Goal: Contribute content

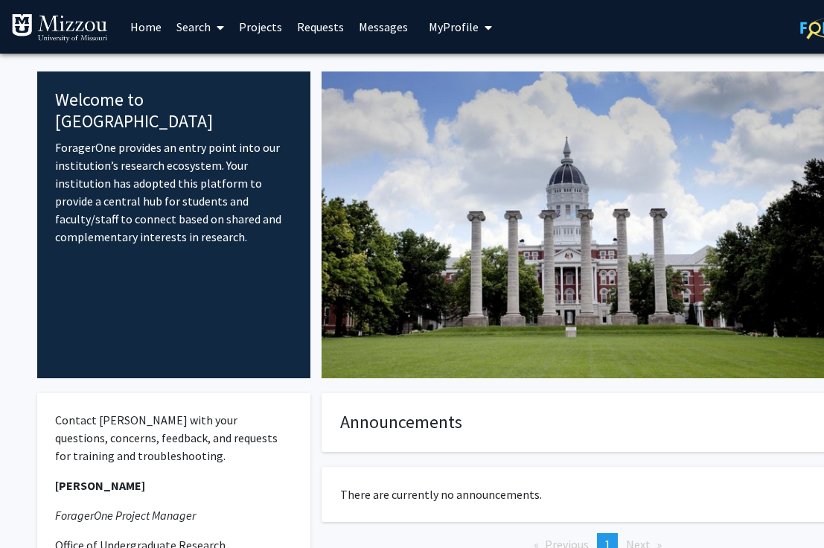
click at [451, 38] on button "My Profile" at bounding box center [460, 27] width 72 height 54
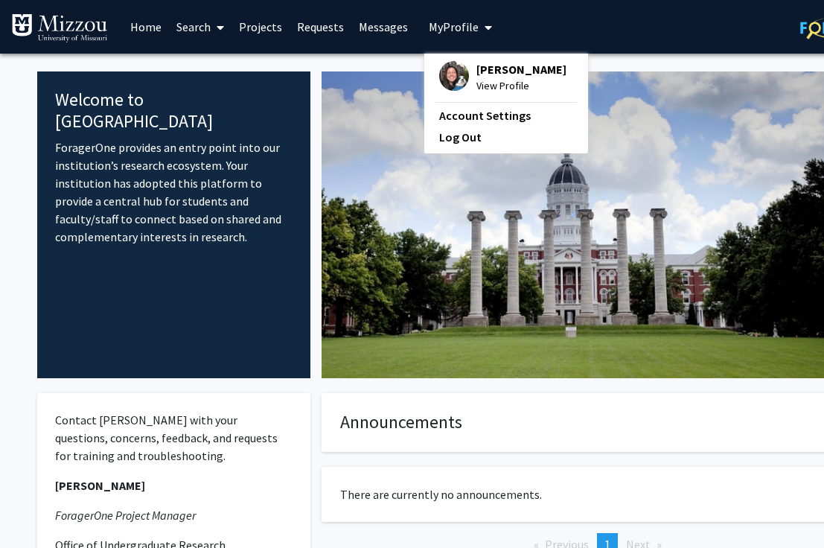
click at [477, 71] on span "[PERSON_NAME]" at bounding box center [522, 69] width 90 height 16
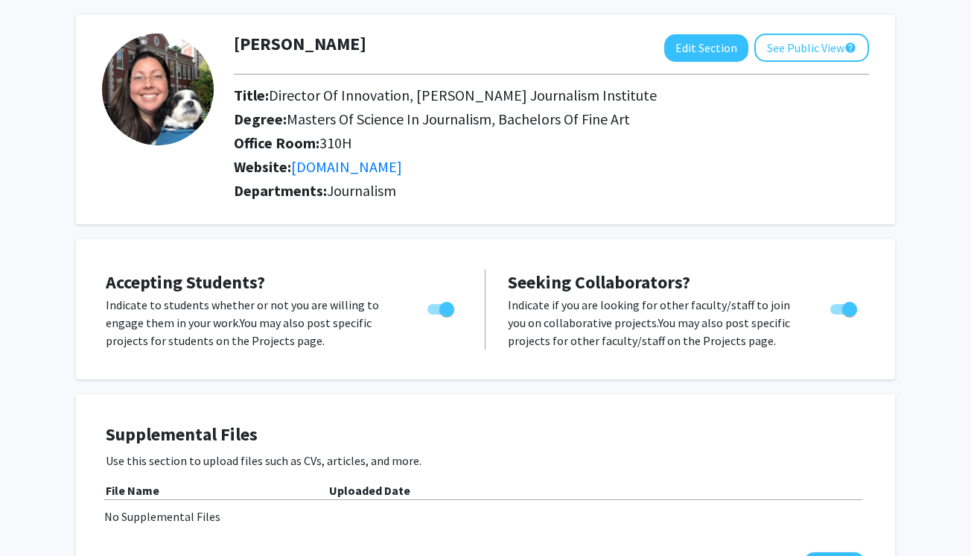
scroll to position [64, 0]
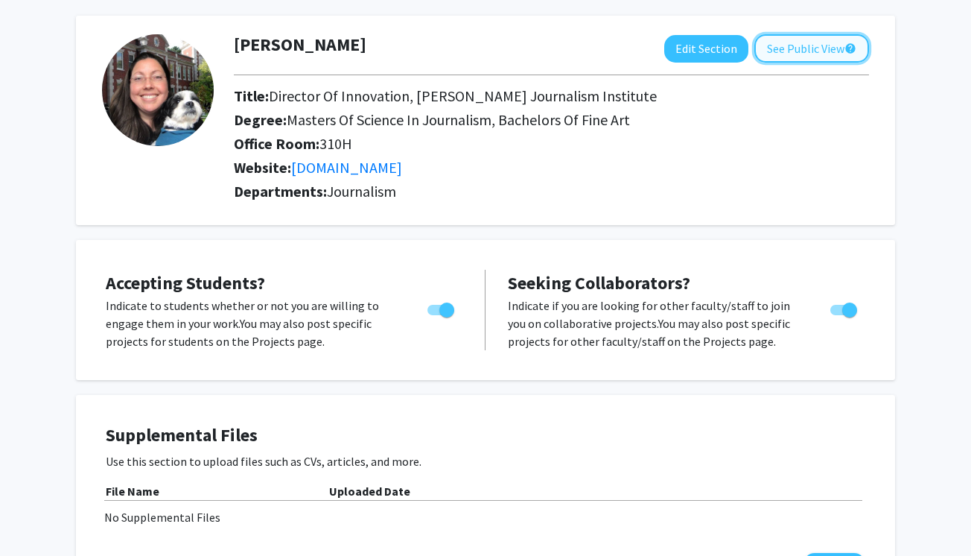
click at [813, 54] on button "See Public View help" at bounding box center [811, 48] width 115 height 28
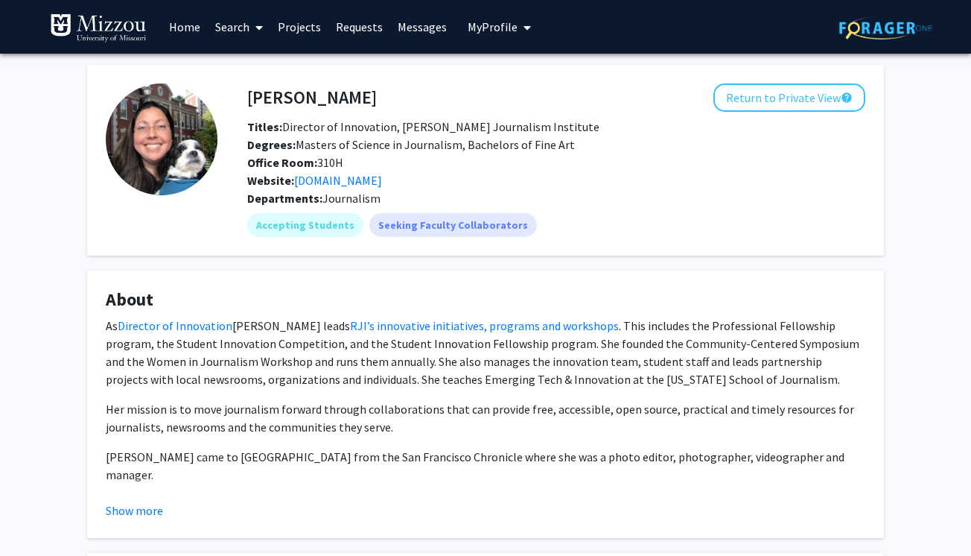
click at [302, 28] on link "Projects" at bounding box center [299, 27] width 58 height 52
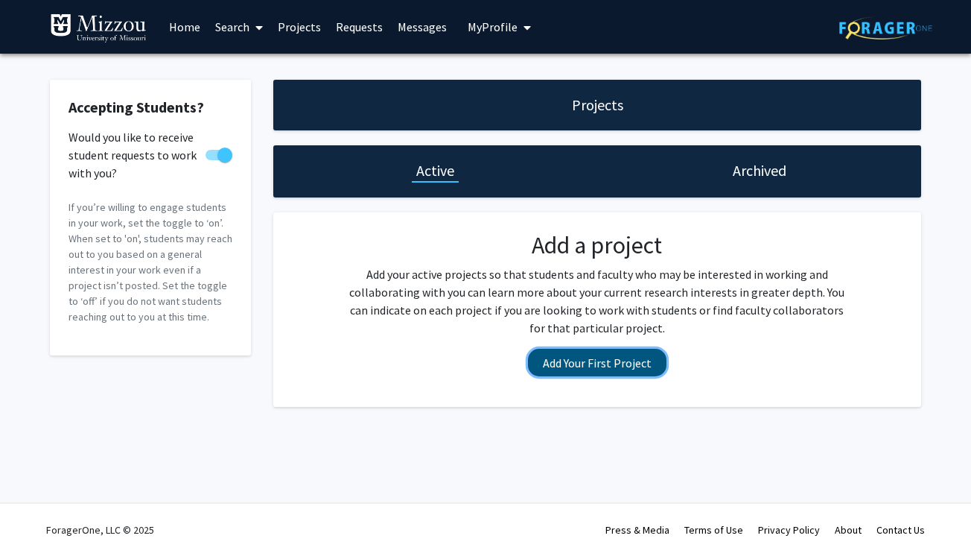
click at [612, 362] on button "Add Your First Project" at bounding box center [597, 363] width 139 height 28
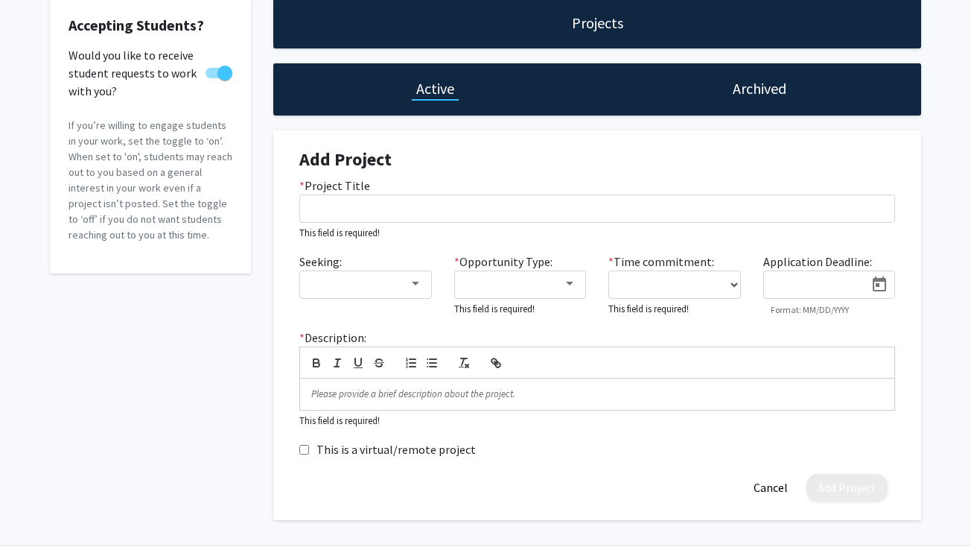
scroll to position [102, 0]
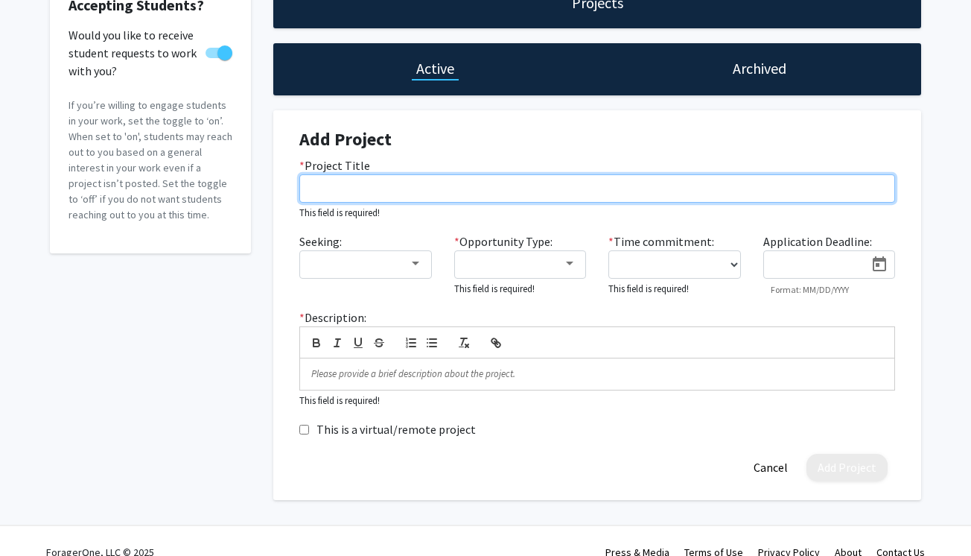
click at [364, 185] on input "* Project Title" at bounding box center [597, 188] width 596 height 28
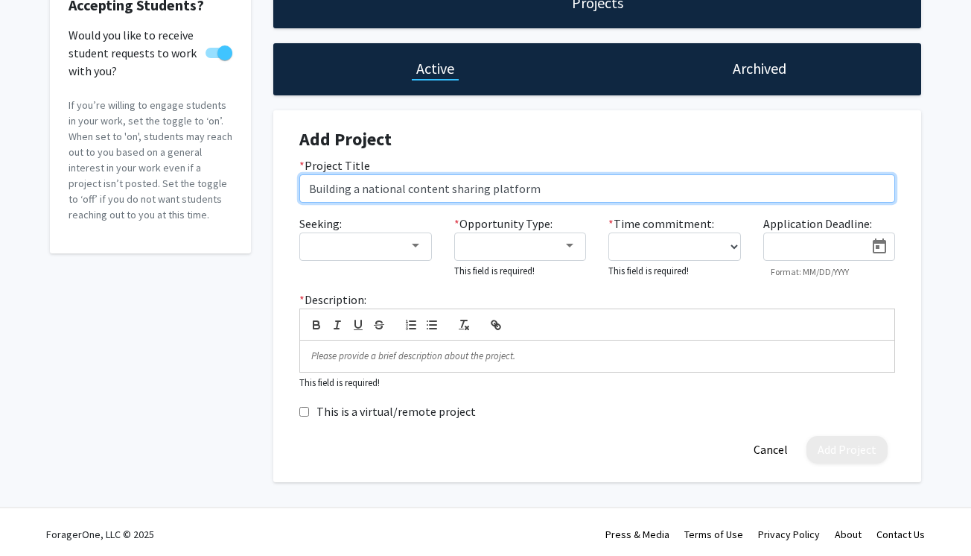
type input "Building a national content sharing platform"
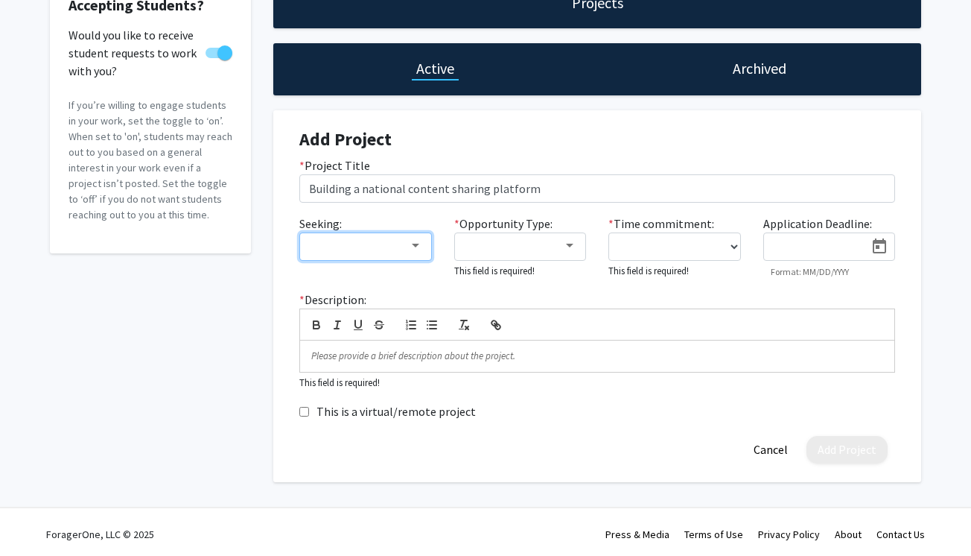
click at [314, 242] on div at bounding box center [359, 246] width 100 height 18
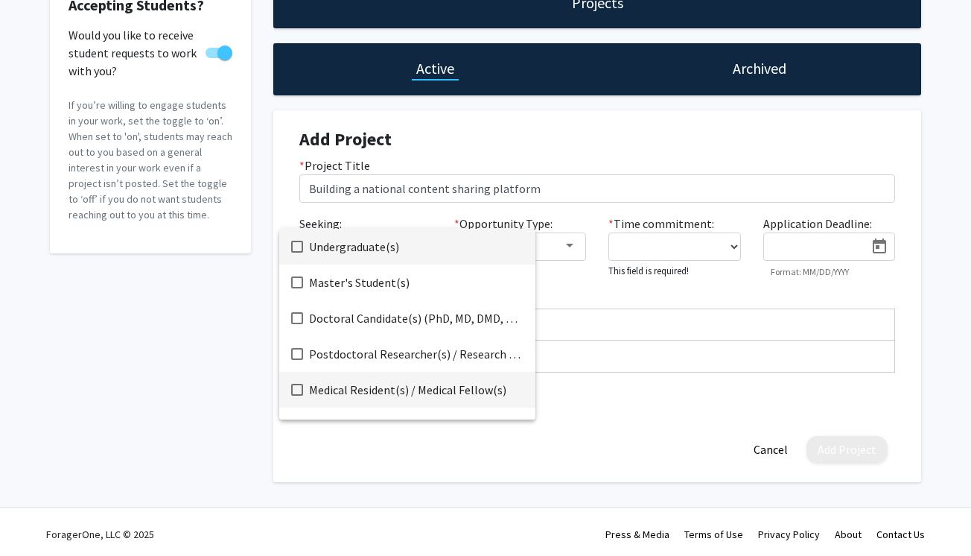
scroll to position [24, 0]
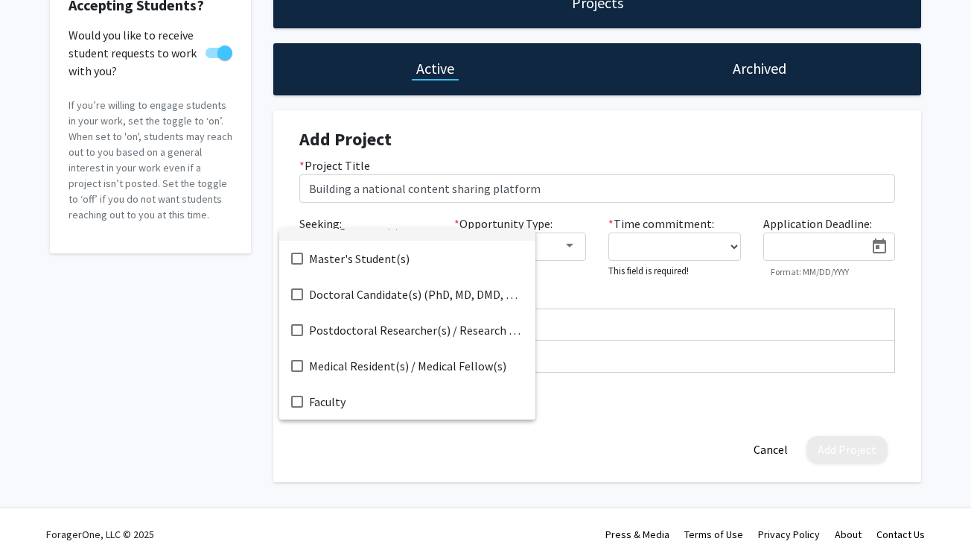
click at [621, 346] on div at bounding box center [485, 278] width 971 height 556
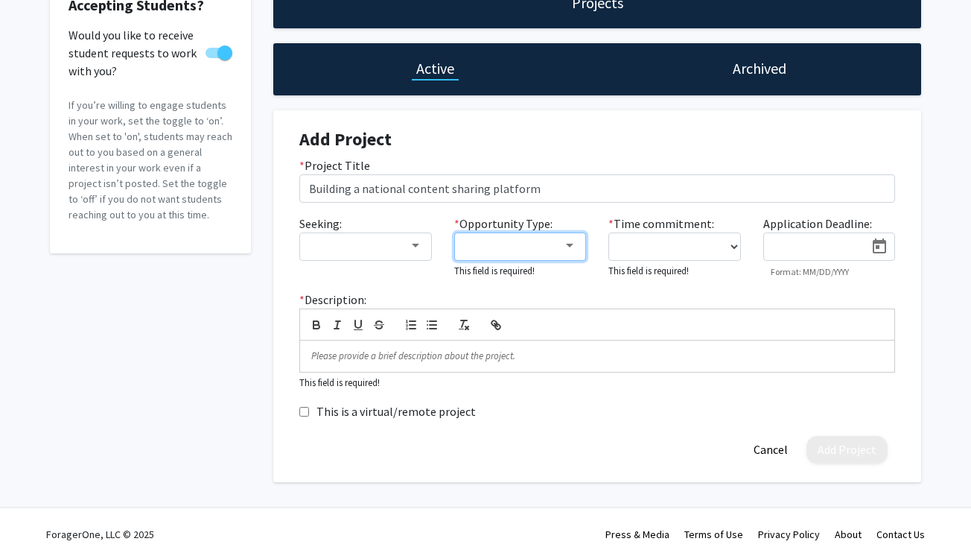
click at [532, 251] on div at bounding box center [514, 246] width 100 height 18
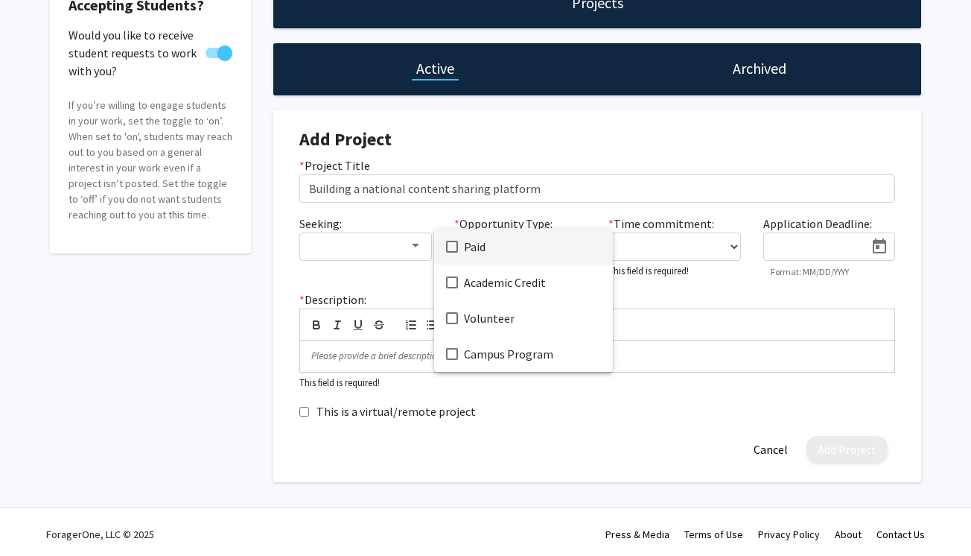
click at [676, 360] on div at bounding box center [485, 278] width 971 height 556
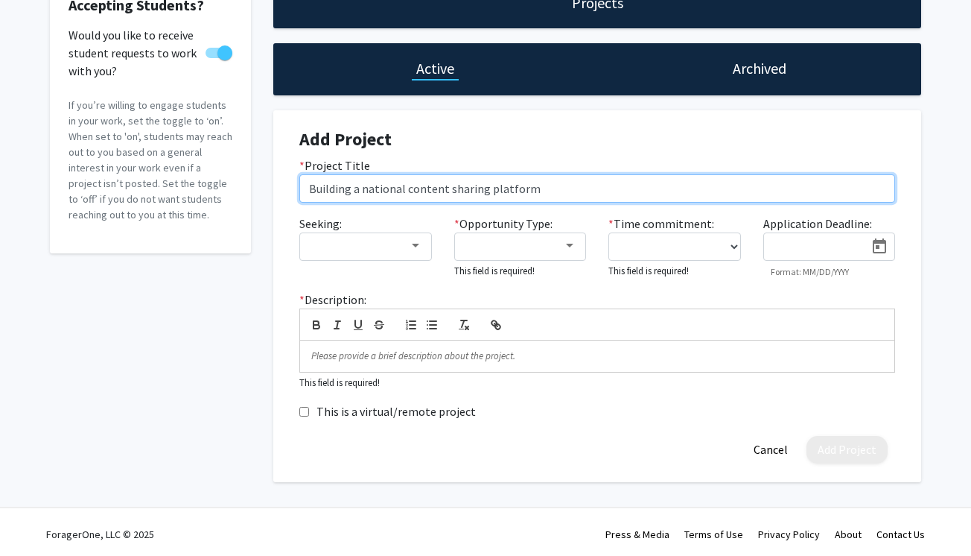
click at [502, 187] on input "Building a national content sharing platform" at bounding box center [597, 188] width 596 height 28
